Goal: Task Accomplishment & Management: Manage account settings

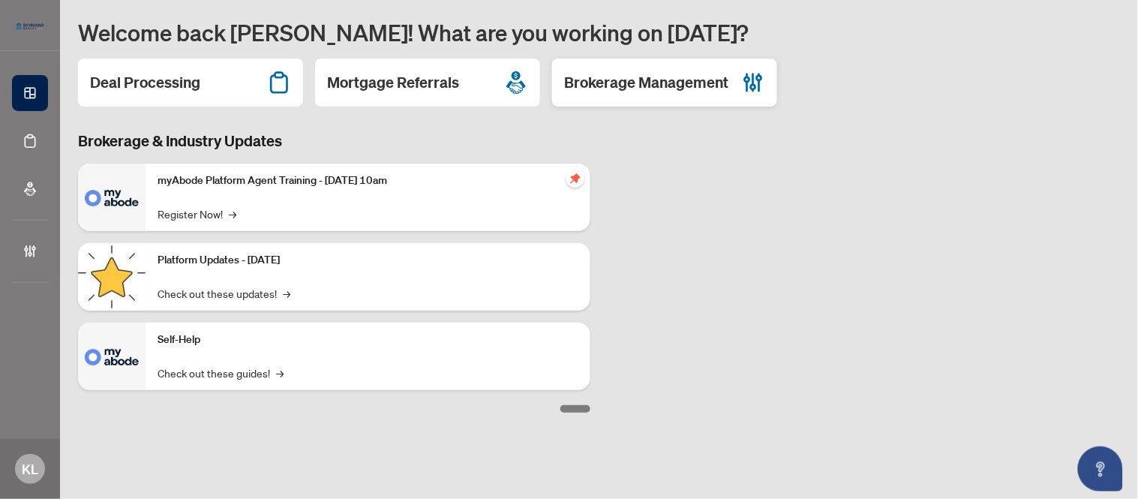
click at [670, 85] on h2 "Brokerage Management" at bounding box center [646, 82] width 164 height 21
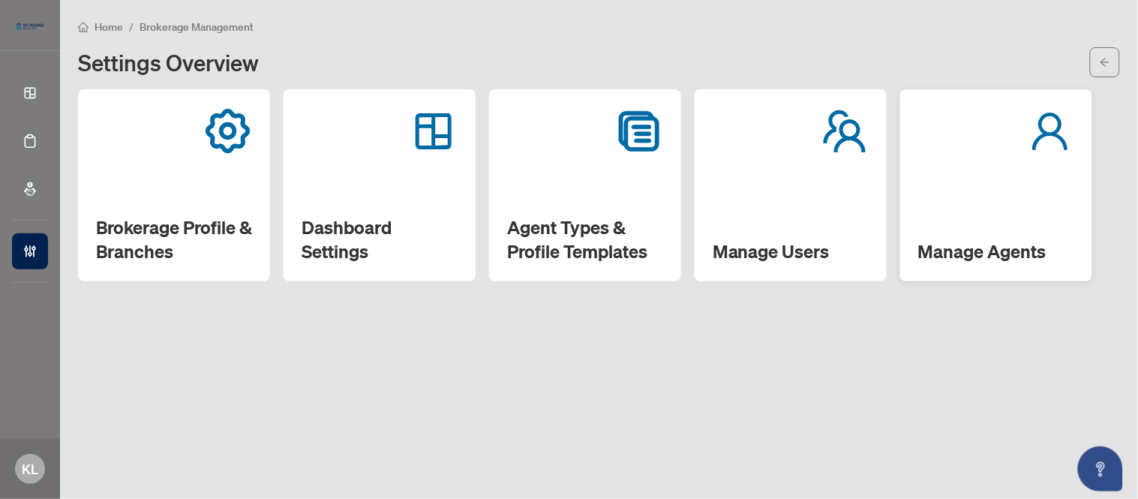
click at [946, 250] on h2 "Manage Agents" at bounding box center [996, 251] width 156 height 24
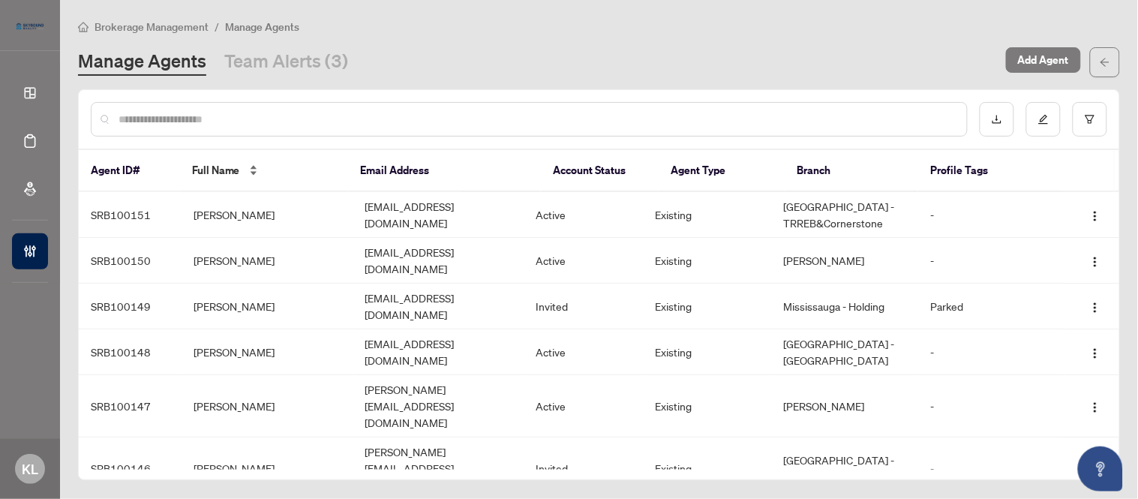
click at [229, 168] on span "Full Name" at bounding box center [216, 170] width 48 height 16
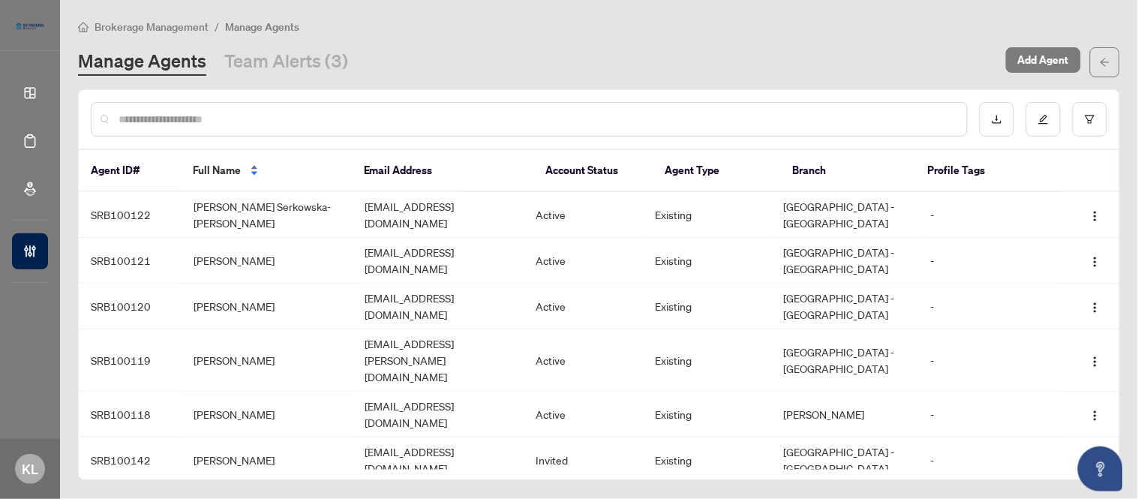
click at [229, 169] on span "Full Name" at bounding box center [217, 170] width 48 height 16
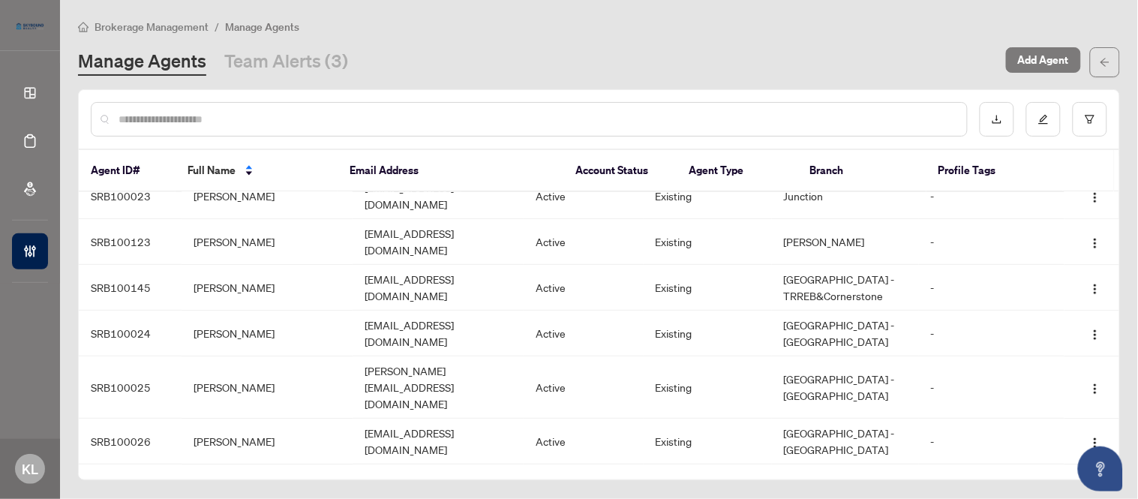
scroll to position [1286, 0]
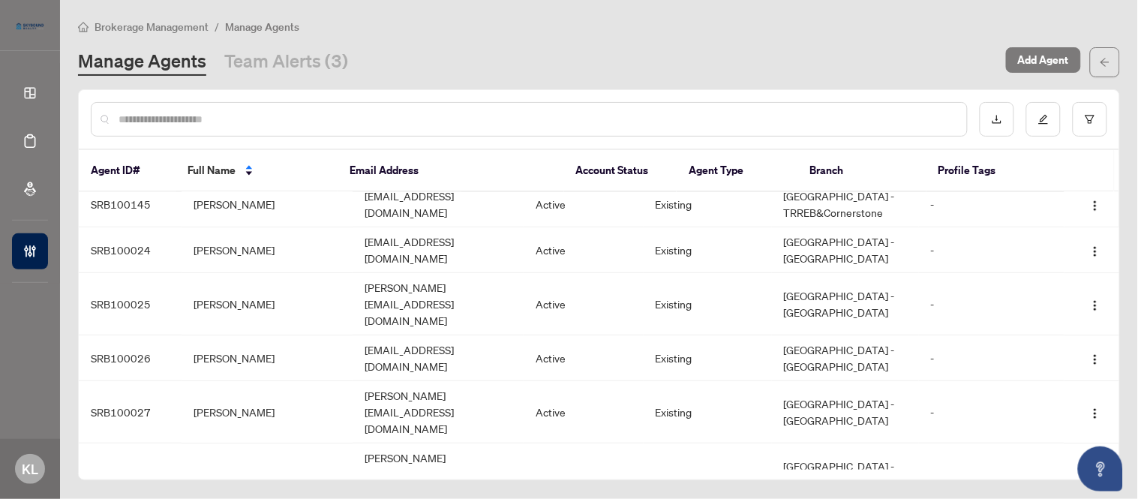
click at [1045, 383] on span "Reset Password" at bounding box center [1050, 384] width 82 height 16
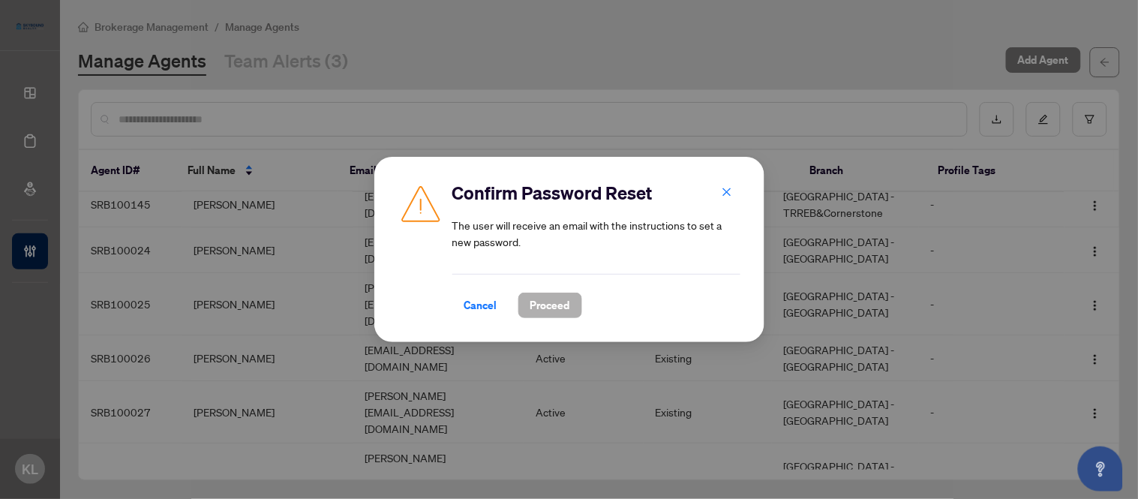
click at [540, 310] on span "Proceed" at bounding box center [550, 305] width 40 height 24
